Goal: Navigation & Orientation: Find specific page/section

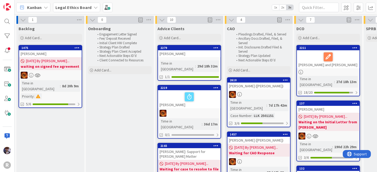
click at [48, 7] on div "Kanban" at bounding box center [33, 8] width 34 height 10
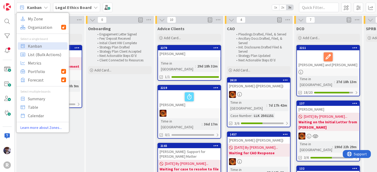
click at [43, 14] on div "My Zone Organization Select a single board Kanban List (Bulk Actions) Metrics P…" at bounding box center [42, 72] width 53 height 120
click at [42, 21] on span "My Zone" at bounding box center [47, 19] width 38 height 8
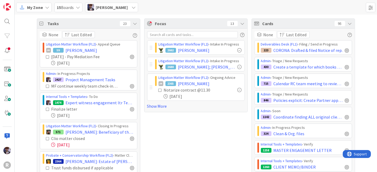
click at [133, 23] on icon at bounding box center [135, 23] width 4 height 4
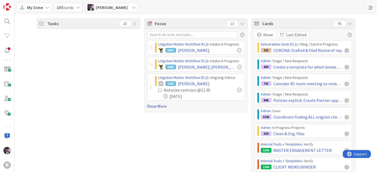
click at [152, 107] on link "Show More" at bounding box center [196, 106] width 98 height 6
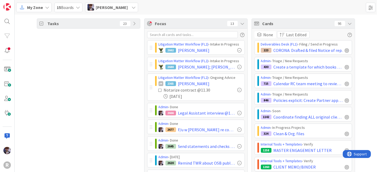
click at [348, 24] on icon at bounding box center [350, 23] width 4 height 4
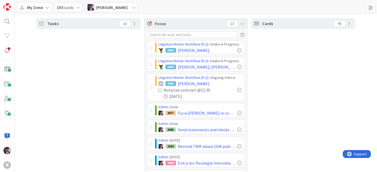
click at [241, 25] on icon at bounding box center [243, 23] width 4 height 4
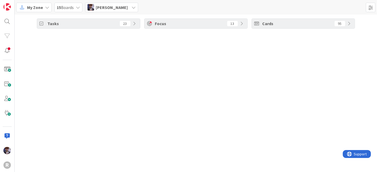
click at [241, 25] on icon at bounding box center [243, 23] width 4 height 4
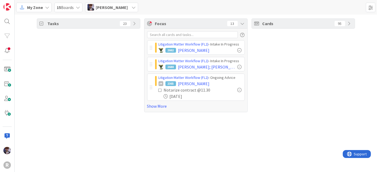
click at [282, 75] on div "Cards 95" at bounding box center [303, 66] width 103 height 94
click at [274, 73] on div "Cards 95" at bounding box center [303, 66] width 103 height 94
click at [127, 9] on span "[PERSON_NAME]" at bounding box center [112, 7] width 32 height 6
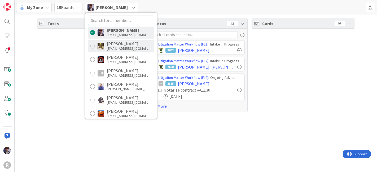
click at [111, 47] on div "[EMAIL_ADDRESS][DOMAIN_NAME]" at bounding box center [128, 48] width 42 height 5
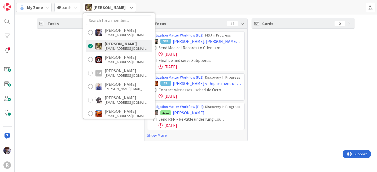
click at [68, 62] on div "Tasks 23" at bounding box center [88, 80] width 103 height 123
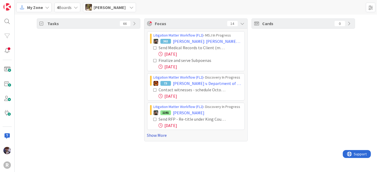
click at [157, 135] on link "Show More" at bounding box center [196, 135] width 98 height 6
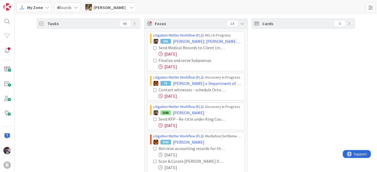
click at [154, 48] on icon at bounding box center [156, 48] width 4 height 4
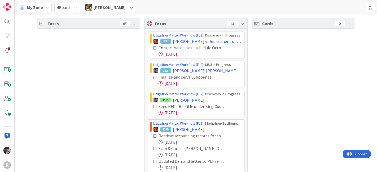
click at [154, 78] on icon at bounding box center [156, 78] width 4 height 4
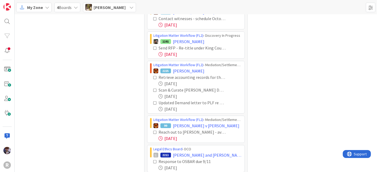
scroll to position [29, 0]
click at [154, 46] on icon at bounding box center [156, 48] width 4 height 4
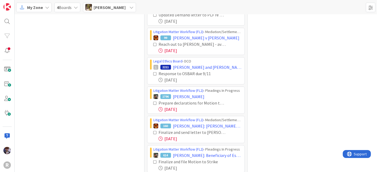
click at [154, 43] on icon at bounding box center [156, 45] width 4 height 4
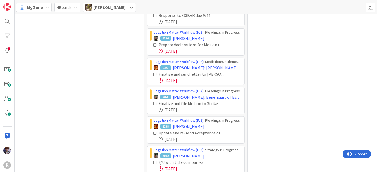
scroll to position [117, 0]
click at [154, 44] on icon at bounding box center [156, 45] width 4 height 4
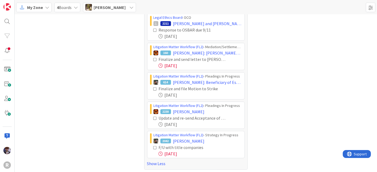
click at [154, 59] on icon at bounding box center [156, 60] width 4 height 4
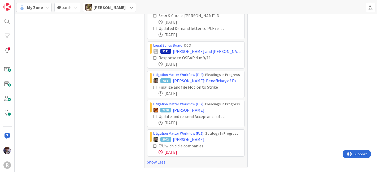
scroll to position [73, 0]
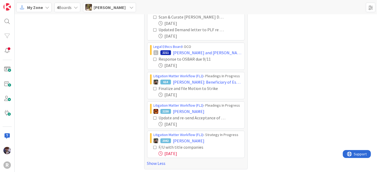
click at [111, 8] on span "[PERSON_NAME]" at bounding box center [110, 7] width 32 height 6
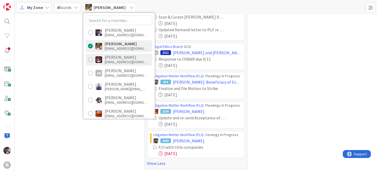
click at [115, 56] on div "[PERSON_NAME]" at bounding box center [126, 57] width 42 height 5
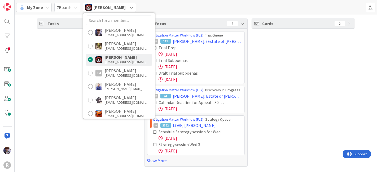
click at [59, 75] on div "Tasks 51" at bounding box center [88, 93] width 103 height 149
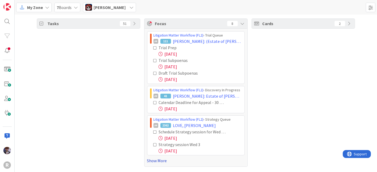
click at [161, 159] on link "Show More" at bounding box center [196, 161] width 98 height 6
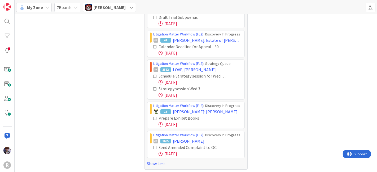
scroll to position [56, 0]
click at [109, 4] on span "[PERSON_NAME]" at bounding box center [110, 7] width 32 height 6
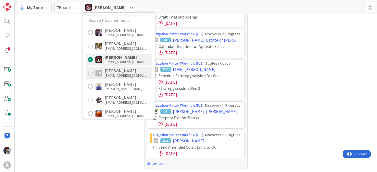
click at [118, 71] on div "[PERSON_NAME]" at bounding box center [126, 70] width 42 height 5
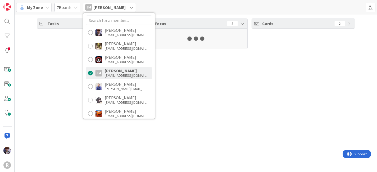
scroll to position [0, 0]
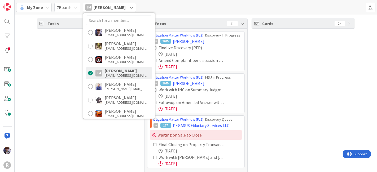
click at [76, 77] on div "Tasks 27" at bounding box center [88, 99] width 103 height 161
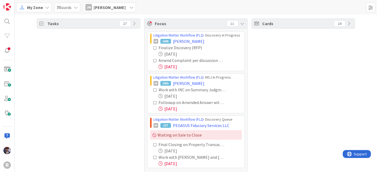
click at [134, 58] on div "Tasks 27" at bounding box center [88, 99] width 103 height 161
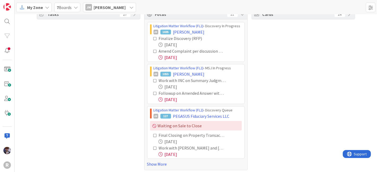
scroll to position [11, 0]
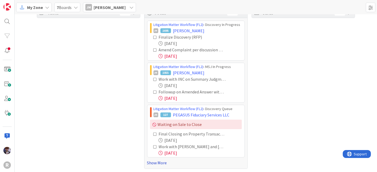
click at [152, 162] on link "Show More" at bounding box center [196, 163] width 98 height 6
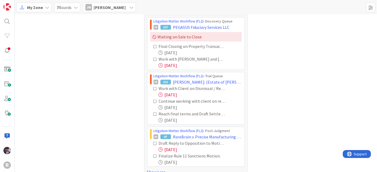
scroll to position [99, 0]
click at [154, 141] on icon at bounding box center [156, 143] width 4 height 4
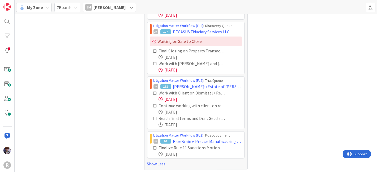
scroll to position [94, 0]
click at [154, 92] on icon at bounding box center [156, 93] width 4 height 4
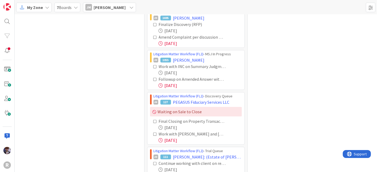
scroll to position [23, 0]
click at [114, 109] on div "Tasks 25" at bounding box center [88, 111] width 103 height 233
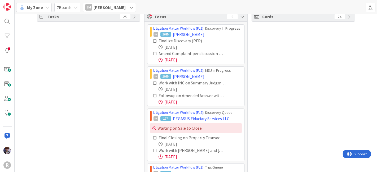
scroll to position [0, 0]
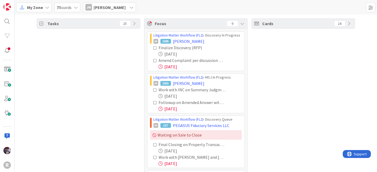
click at [110, 11] on div "[PERSON_NAME] [PERSON_NAME]" at bounding box center [109, 8] width 53 height 10
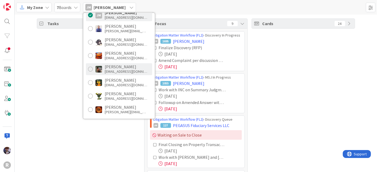
scroll to position [58, 0]
click at [114, 67] on div "[PERSON_NAME]" at bounding box center [126, 66] width 42 height 5
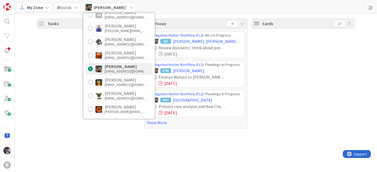
click at [58, 98] on div "Tasks 25" at bounding box center [88, 74] width 103 height 110
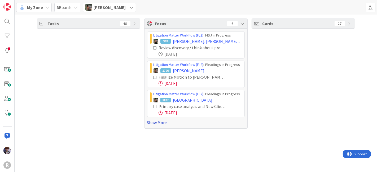
click at [148, 124] on link "Show More" at bounding box center [196, 123] width 98 height 6
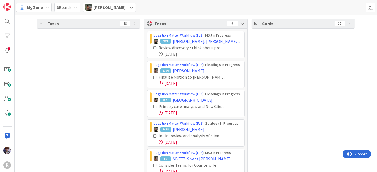
click at [154, 77] on icon at bounding box center [156, 78] width 4 height 4
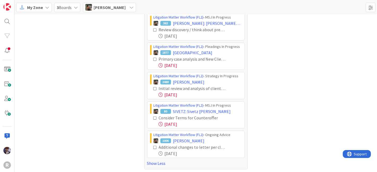
scroll to position [18, 0]
click at [154, 59] on icon at bounding box center [156, 60] width 4 height 4
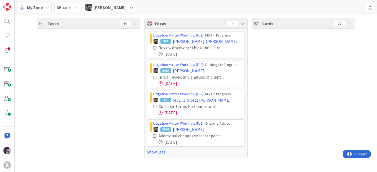
click at [155, 77] on icon at bounding box center [156, 78] width 4 height 4
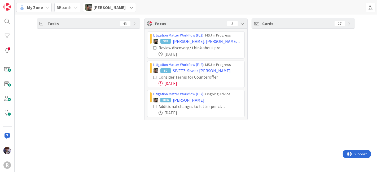
click at [111, 10] on span "[PERSON_NAME]" at bounding box center [110, 7] width 32 height 6
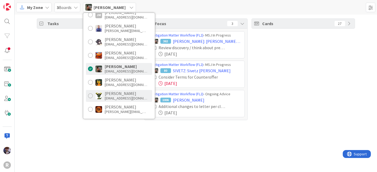
click at [111, 92] on div "[PERSON_NAME]" at bounding box center [126, 93] width 42 height 5
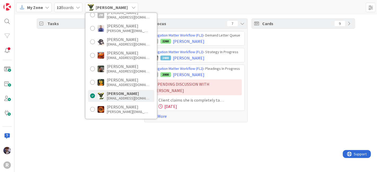
click at [55, 78] on div "Tasks 13" at bounding box center [88, 71] width 103 height 104
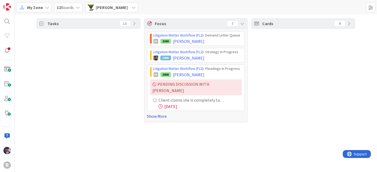
click at [157, 113] on link "Show More" at bounding box center [196, 116] width 98 height 6
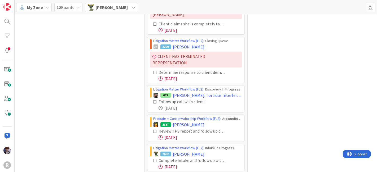
scroll to position [77, 0]
click at [100, 86] on div "Tasks 13" at bounding box center [88, 62] width 103 height 241
click at [101, 93] on div "Tasks 13" at bounding box center [88, 62] width 103 height 241
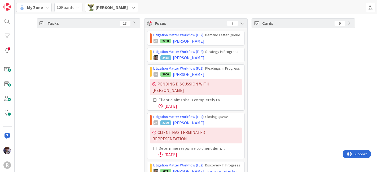
scroll to position [0, 0]
click at [102, 10] on span "[PERSON_NAME]" at bounding box center [112, 7] width 32 height 6
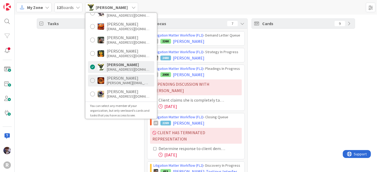
click at [115, 81] on div "[PERSON_NAME][EMAIL_ADDRESS][DOMAIN_NAME]" at bounding box center [128, 83] width 42 height 5
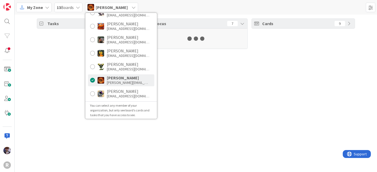
scroll to position [88, 0]
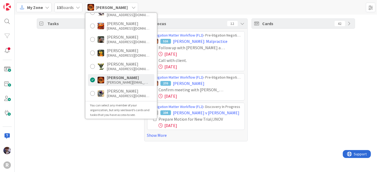
click at [51, 75] on div "Tasks 62" at bounding box center [88, 80] width 103 height 123
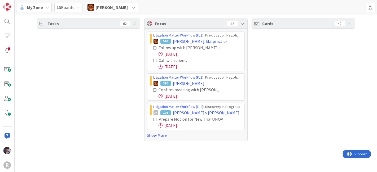
click at [150, 137] on link "Show More" at bounding box center [196, 135] width 98 height 6
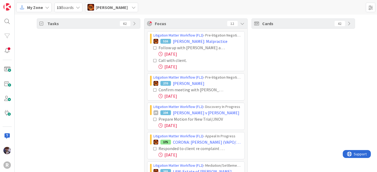
click at [100, 86] on div "Tasks 62" at bounding box center [88, 169] width 103 height 300
click at [154, 47] on icon at bounding box center [156, 48] width 4 height 4
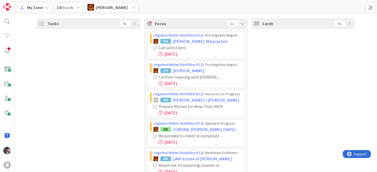
click at [154, 47] on icon at bounding box center [156, 48] width 4 height 4
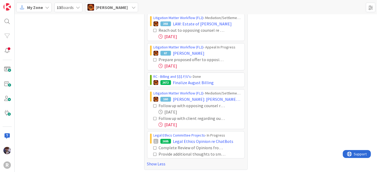
scroll to position [106, 0]
click at [154, 117] on icon at bounding box center [156, 119] width 4 height 4
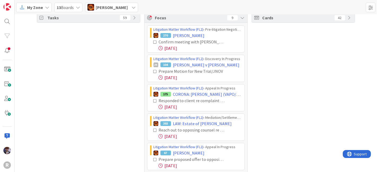
scroll to position [6, 0]
click at [124, 122] on div "Tasks 59" at bounding box center [88, 135] width 103 height 245
click at [102, 7] on span "[PERSON_NAME]" at bounding box center [112, 7] width 32 height 6
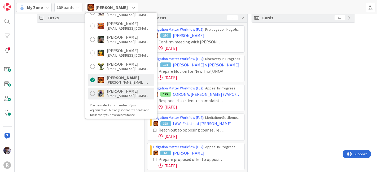
click at [114, 91] on div "[PERSON_NAME]" at bounding box center [128, 91] width 42 height 5
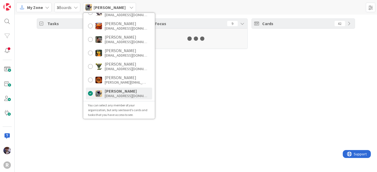
scroll to position [0, 0]
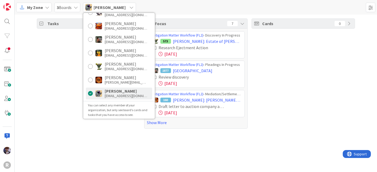
click at [62, 80] on div "Tasks 19" at bounding box center [88, 74] width 103 height 110
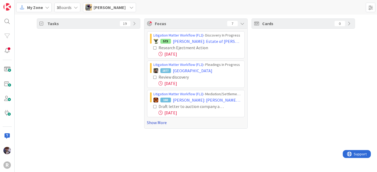
click at [158, 123] on link "Show More" at bounding box center [196, 123] width 98 height 6
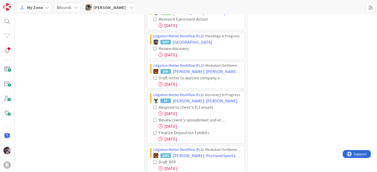
scroll to position [29, 0]
click at [154, 48] on icon at bounding box center [156, 49] width 4 height 4
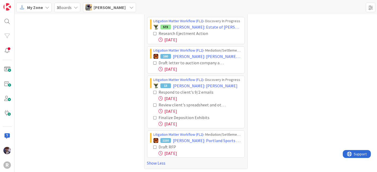
click at [154, 62] on icon at bounding box center [156, 63] width 4 height 4
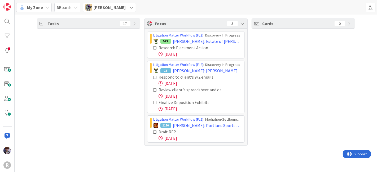
click at [155, 76] on icon at bounding box center [156, 78] width 4 height 4
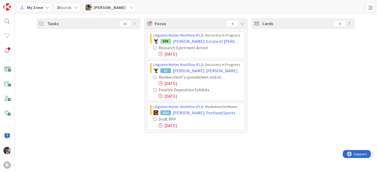
click at [154, 119] on icon at bounding box center [156, 120] width 4 height 4
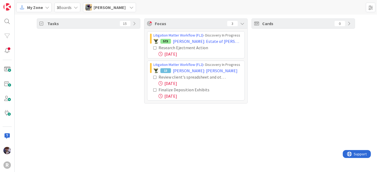
click at [129, 7] on icon at bounding box center [131, 7] width 4 height 4
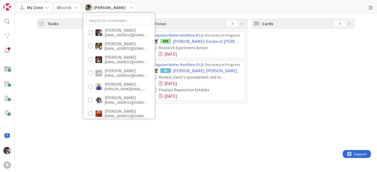
click at [54, 69] on div "Tasks 15" at bounding box center [88, 61] width 103 height 85
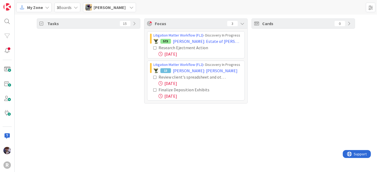
click at [123, 8] on div "[PERSON_NAME]" at bounding box center [109, 8] width 53 height 10
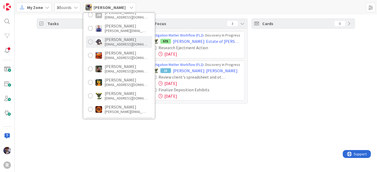
click at [118, 46] on div "[EMAIL_ADDRESS][DOMAIN_NAME]" at bounding box center [126, 44] width 42 height 5
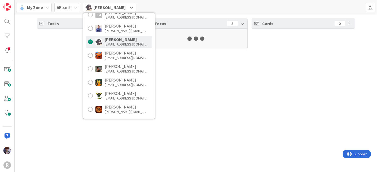
scroll to position [59, 0]
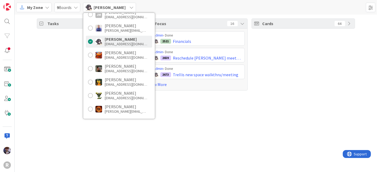
click at [61, 80] on div "Tasks 36" at bounding box center [88, 55] width 103 height 72
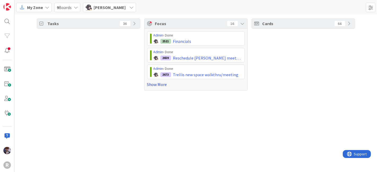
click at [158, 85] on link "Show More" at bounding box center [196, 84] width 98 height 6
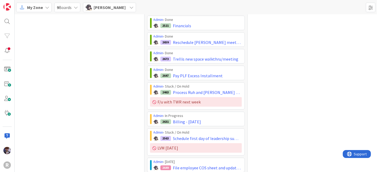
scroll to position [15, 0]
click at [115, 10] on span "[PERSON_NAME]" at bounding box center [110, 7] width 32 height 6
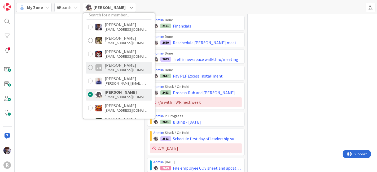
scroll to position [0, 0]
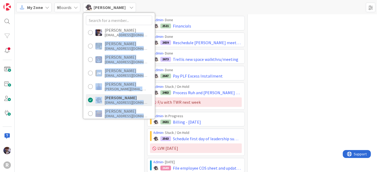
drag, startPoint x: 120, startPoint y: 36, endPoint x: 67, endPoint y: 46, distance: 53.2
click at [67, 46] on div "My Zone 9 Boards [PERSON_NAME] [PERSON_NAME] [EMAIL_ADDRESS][DOMAIN_NAME] [PERS…" at bounding box center [196, 86] width 363 height 172
click at [67, 46] on div "Tasks 36" at bounding box center [88, 160] width 103 height 315
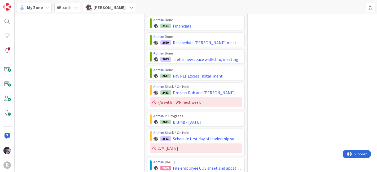
click at [112, 11] on div "[PERSON_NAME]" at bounding box center [109, 8] width 53 height 10
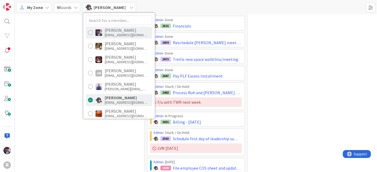
click at [109, 34] on div "[EMAIL_ADDRESS][DOMAIN_NAME]" at bounding box center [126, 35] width 42 height 5
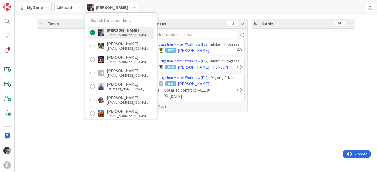
click at [55, 75] on div "Tasks 23" at bounding box center [88, 66] width 103 height 94
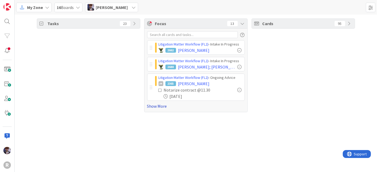
click at [158, 108] on link "Show More" at bounding box center [196, 106] width 98 height 6
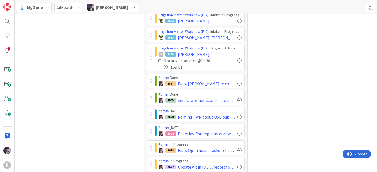
scroll to position [29, 0]
click at [122, 112] on div "Tasks 23" at bounding box center [88, 119] width 103 height 261
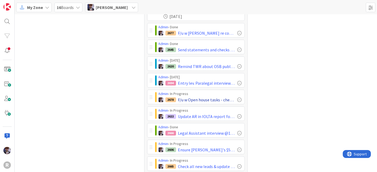
scroll to position [80, 0]
click at [260, 122] on div "Cards 95" at bounding box center [303, 69] width 103 height 261
click at [259, 124] on div "Cards 95" at bounding box center [303, 69] width 103 height 261
click at [267, 130] on div "Cards 95" at bounding box center [303, 69] width 103 height 261
click at [252, 110] on div "Cards 95" at bounding box center [303, 69] width 103 height 261
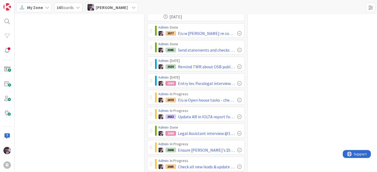
click at [266, 85] on div "Cards 95" at bounding box center [303, 69] width 103 height 261
click at [264, 98] on div "Cards 95" at bounding box center [303, 69] width 103 height 261
